Goal: Task Accomplishment & Management: Use online tool/utility

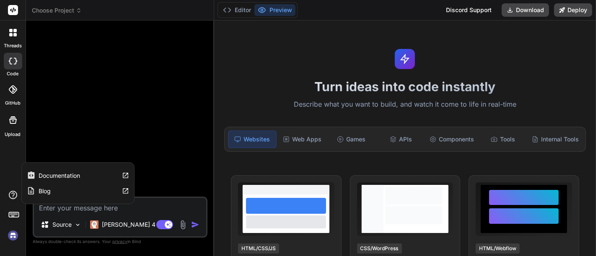
type textarea "x"
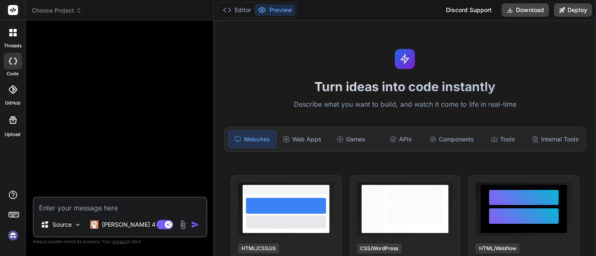
click at [14, 12] on rect at bounding box center [13, 10] width 10 height 10
click at [14, 10] on icon at bounding box center [13, 10] width 6 height 5
click at [6, 240] on img at bounding box center [13, 236] width 14 height 14
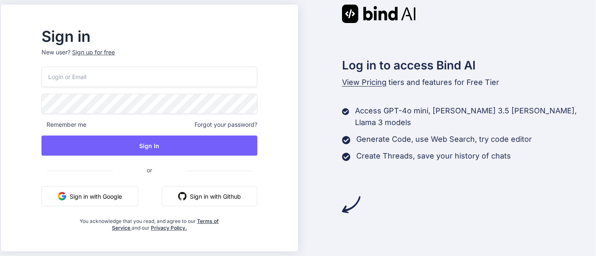
click at [159, 77] on input "email" at bounding box center [149, 77] width 216 height 21
type input "joe@digitalsearchgroup.com"
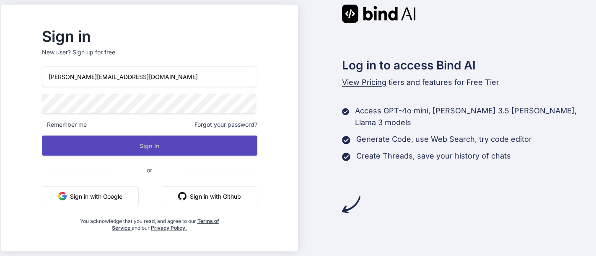
click at [159, 145] on button "Sign In" at bounding box center [149, 146] width 215 height 20
